Goal: Information Seeking & Learning: Check status

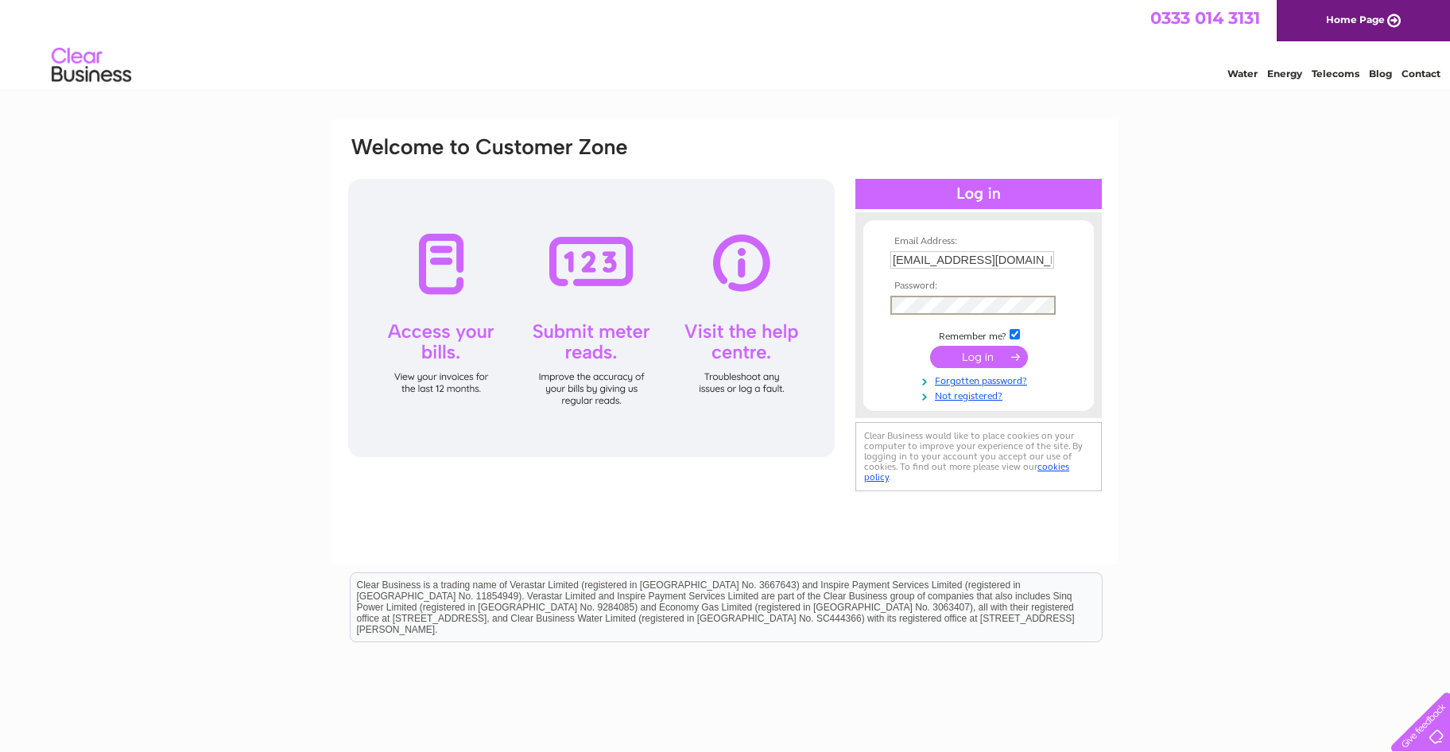
click at [970, 360] on input "submit" at bounding box center [979, 357] width 98 height 22
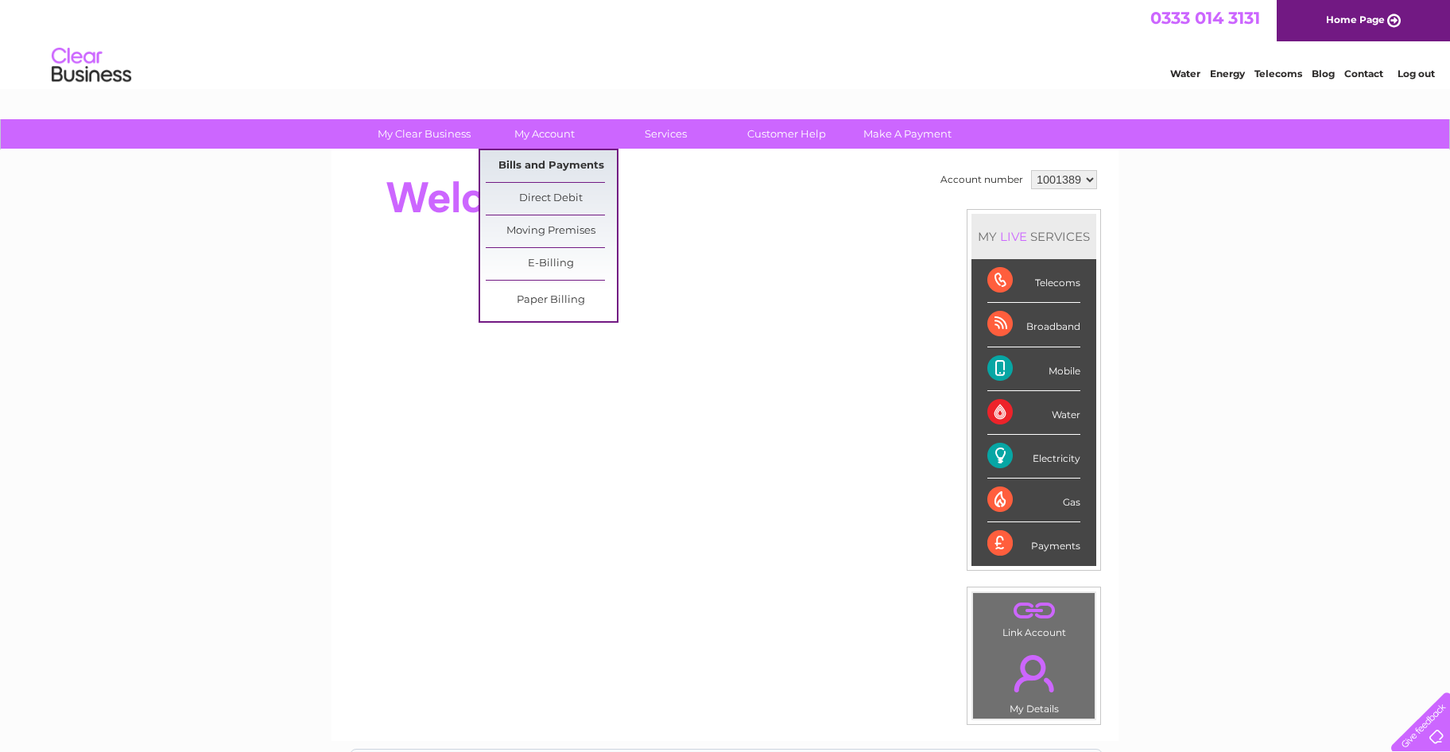
click at [564, 165] on link "Bills and Payments" at bounding box center [551, 166] width 131 height 32
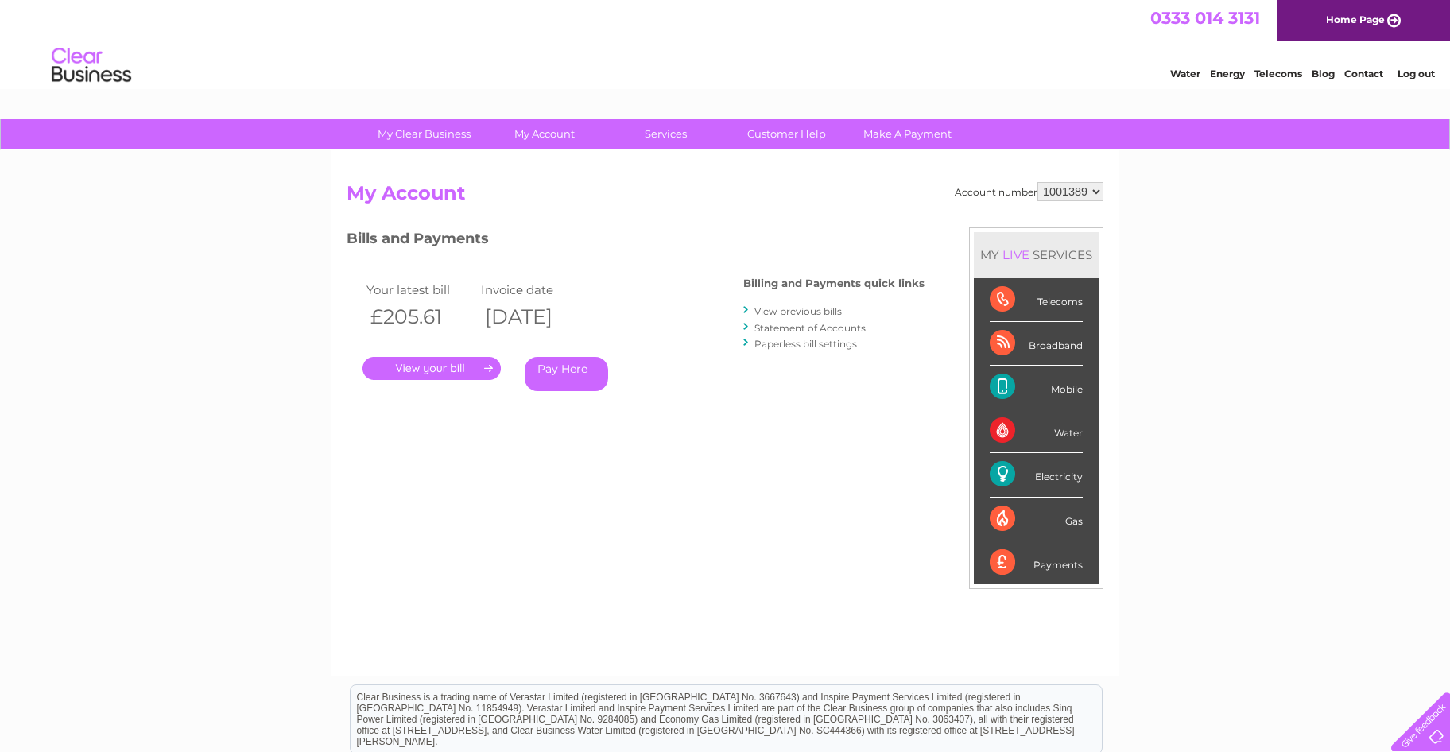
click at [436, 372] on link "." at bounding box center [431, 368] width 138 height 23
